Goal: Complete application form

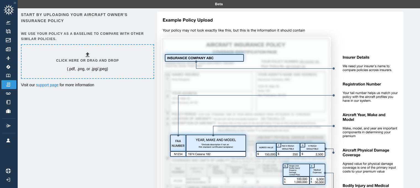
click at [87, 55] on icon at bounding box center [87, 54] width 7 height 7
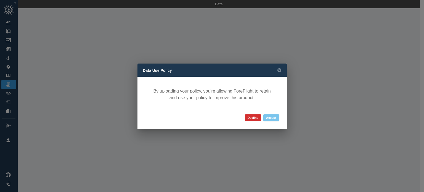
click at [273, 118] on button "Accept" at bounding box center [272, 117] width 16 height 7
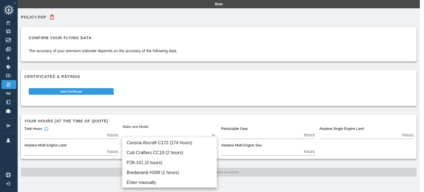
click at [217, 135] on body "Beta Policy.pdf Confirm your flying data The accuracy of your premium estimate …" at bounding box center [212, 96] width 424 height 192
click at [178, 143] on li "Cessna Aircraft C172 (174 hours)" at bounding box center [169, 143] width 94 height 10
type input "****"
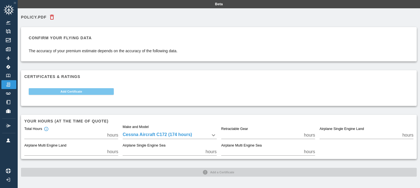
click at [69, 91] on button "Add Certificate" at bounding box center [71, 91] width 85 height 7
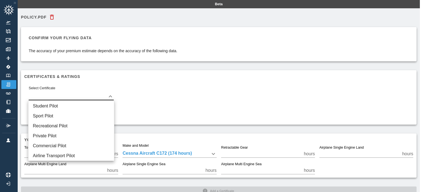
click at [74, 95] on body "Beta Policy.pdf Confirm your flying data The accuracy of your premium estimate …" at bounding box center [212, 96] width 424 height 192
click at [56, 106] on li "Student Pilot" at bounding box center [71, 106] width 86 height 10
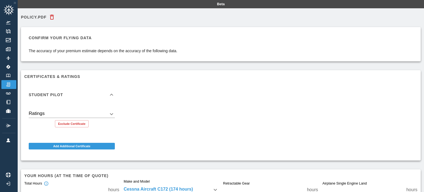
click at [111, 114] on body "Beta Policy.pdf Confirm your flying data The accuracy of your premium estimate …" at bounding box center [212, 96] width 424 height 192
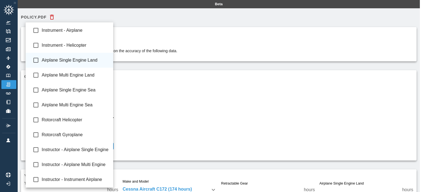
type input "**********"
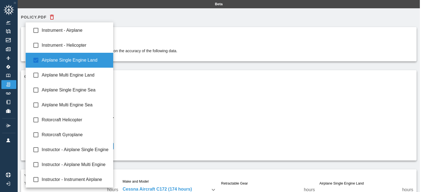
click at [166, 96] on div at bounding box center [212, 96] width 424 height 192
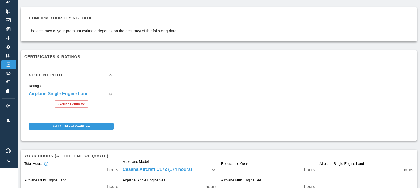
scroll to position [55, 0]
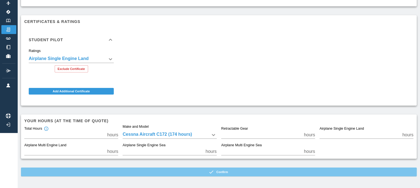
click at [252, 170] on button "Confirm" at bounding box center [219, 171] width 396 height 9
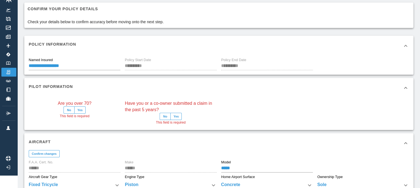
scroll to position [55, 0]
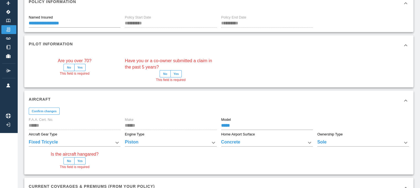
click at [67, 66] on button "No" at bounding box center [69, 67] width 11 height 7
click at [167, 75] on button "No" at bounding box center [165, 73] width 11 height 7
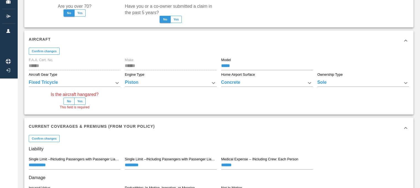
scroll to position [111, 0]
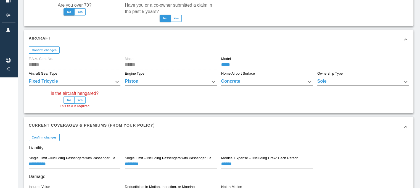
click at [84, 101] on button "Yes" at bounding box center [79, 99] width 11 height 7
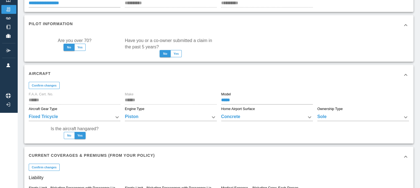
scroll to position [0, 0]
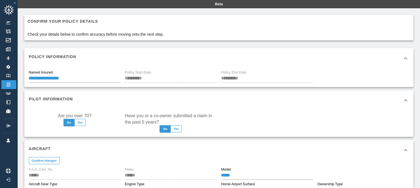
scroll to position [12, 0]
